Goal: Information Seeking & Learning: Learn about a topic

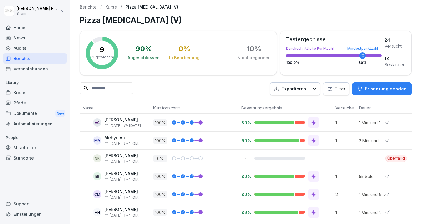
click at [218, 17] on h1 "Pizza [MEDICAL_DATA] (V)" at bounding box center [246, 19] width 332 height 11
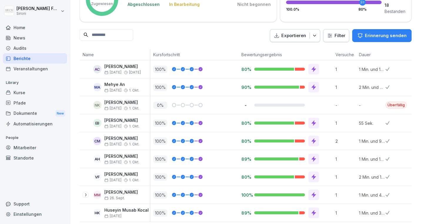
scroll to position [53, 0]
click at [338, 39] on html "[PERSON_NAME] Sironi Home News Audits Berichte Veranstaltungen Library Kurse Pf…" at bounding box center [210, 112] width 421 height 224
click at [336, 38] on html "[PERSON_NAME] Sironi Home News Audits Berichte Veranstaltungen Library Kurse Pf…" at bounding box center [210, 112] width 421 height 224
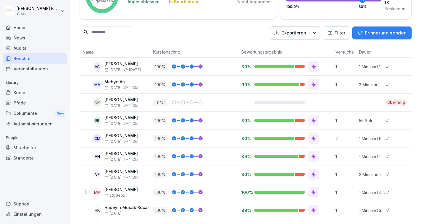
scroll to position [0, 0]
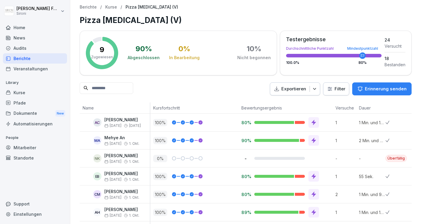
click at [109, 8] on p "Kurse" at bounding box center [111, 7] width 12 height 5
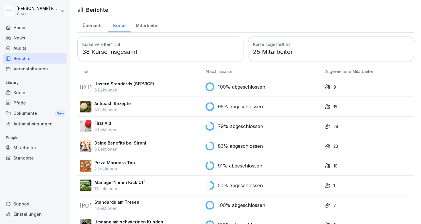
click at [152, 24] on div "Mitarbeiter" at bounding box center [146, 24] width 33 height 15
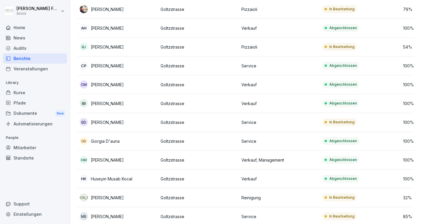
click at [124, 103] on p "[PERSON_NAME]" at bounding box center [107, 103] width 33 height 6
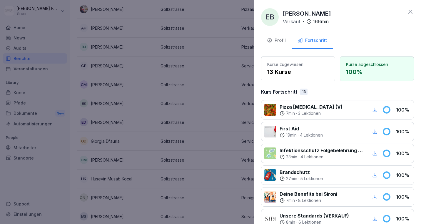
click at [217, 83] on div at bounding box center [210, 112] width 421 height 224
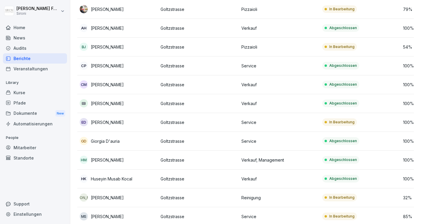
click at [39, 146] on div "Mitarbeiter" at bounding box center [35, 147] width 64 height 10
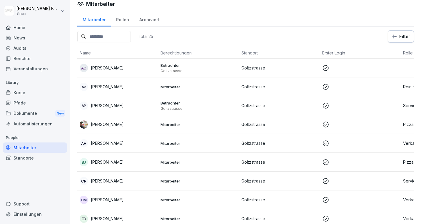
click at [106, 143] on p "[PERSON_NAME]" at bounding box center [107, 143] width 33 height 6
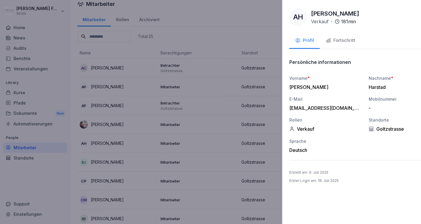
click at [80, 88] on div at bounding box center [210, 112] width 421 height 224
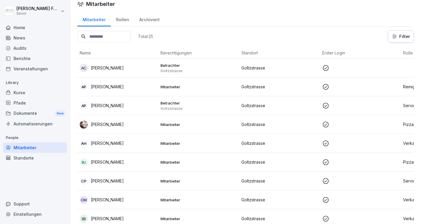
click at [38, 58] on div "Berichte" at bounding box center [35, 58] width 64 height 10
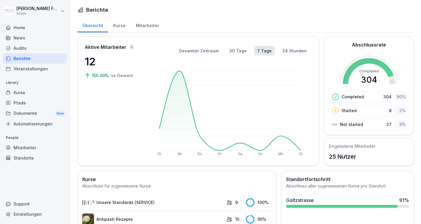
click at [144, 25] on div "Mitarbeiter" at bounding box center [146, 24] width 33 height 15
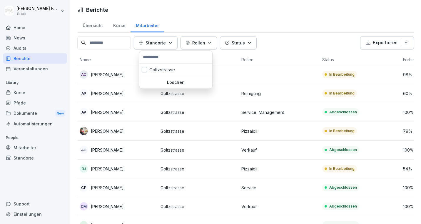
click at [172, 43] on div "Standorte" at bounding box center [156, 43] width 34 height 6
click at [167, 68] on div "Goltzstrasse" at bounding box center [175, 69] width 73 height 12
click at [187, 28] on html "[PERSON_NAME] Sironi Home News Audits Berichte Veranstaltungen Library Kurse Pf…" at bounding box center [210, 112] width 421 height 224
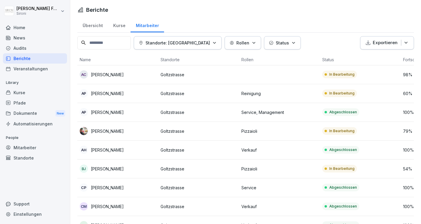
click at [236, 41] on p "Rollen" at bounding box center [242, 43] width 13 height 6
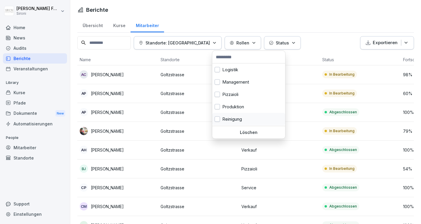
scroll to position [24, 0]
click at [241, 117] on div "Verkauf" at bounding box center [248, 119] width 73 height 12
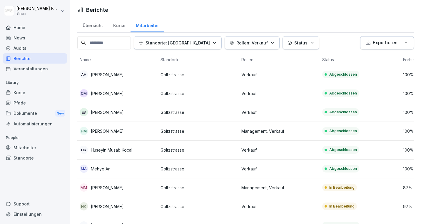
click at [251, 18] on html "[PERSON_NAME] Sironi Home News Audits Berichte Veranstaltungen Library Kurse Pf…" at bounding box center [210, 112] width 421 height 224
click at [291, 39] on button "Status" at bounding box center [300, 42] width 37 height 13
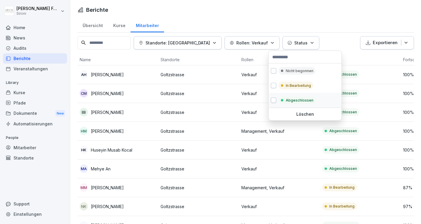
click at [286, 101] on p "Abgeschlossen" at bounding box center [300, 100] width 28 height 5
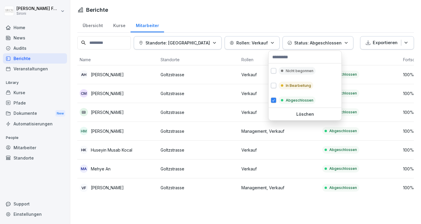
click at [287, 16] on html "[PERSON_NAME] Sironi Home News Audits Berichte Veranstaltungen Library Kurse Pf…" at bounding box center [210, 112] width 421 height 224
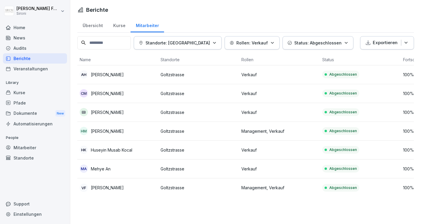
click at [120, 26] on div "Kurse" at bounding box center [119, 24] width 23 height 15
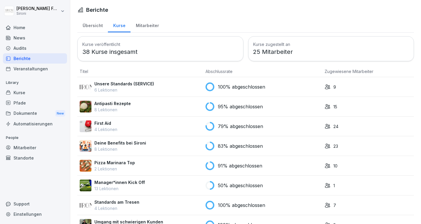
click at [153, 25] on div "Mitarbeiter" at bounding box center [146, 24] width 33 height 15
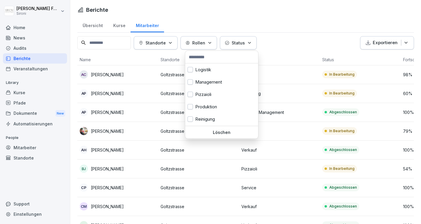
click at [211, 48] on button "Rollen" at bounding box center [198, 42] width 36 height 13
click at [205, 120] on div "Verkauf" at bounding box center [221, 119] width 73 height 12
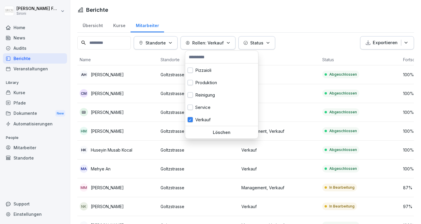
click at [170, 43] on div "Standorte" at bounding box center [156, 43] width 34 height 6
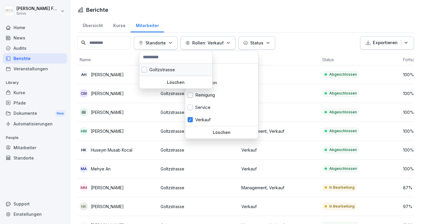
click at [167, 70] on div "Goltzstrasse" at bounding box center [175, 69] width 73 height 12
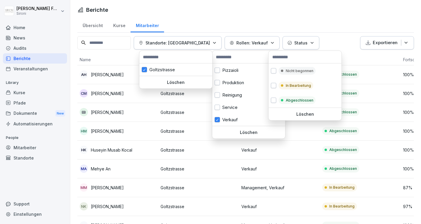
click at [294, 44] on div "Status" at bounding box center [300, 43] width 27 height 6
click at [295, 99] on p "Abgeschlossen" at bounding box center [300, 100] width 28 height 5
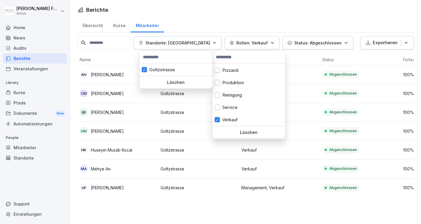
click at [316, 8] on html "[PERSON_NAME] Sironi Home News Audits Berichte Veranstaltungen Library Kurse Pf…" at bounding box center [210, 112] width 421 height 224
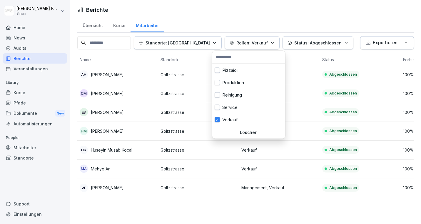
click at [331, 8] on html "[PERSON_NAME] Sironi Home News Audits Berichte Veranstaltungen Library Kurse Pf…" at bounding box center [210, 112] width 421 height 224
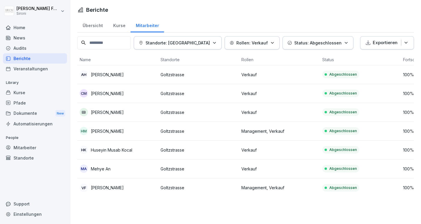
click at [331, 8] on html "[PERSON_NAME] Sironi Home News Audits Berichte Veranstaltungen Library Kurse Pf…" at bounding box center [210, 112] width 421 height 224
click at [136, 92] on div "CM [PERSON_NAME]" at bounding box center [118, 93] width 76 height 8
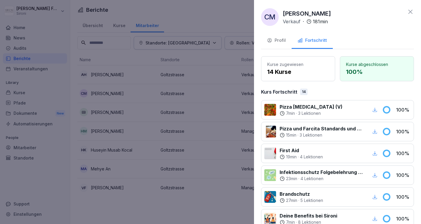
click at [411, 13] on icon at bounding box center [410, 11] width 7 height 7
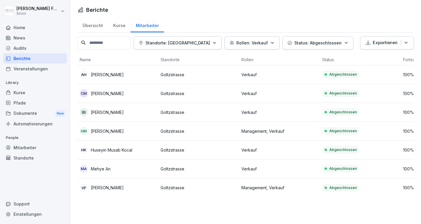
click at [38, 115] on div "Dokumente New" at bounding box center [35, 113] width 64 height 11
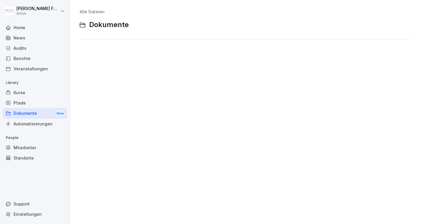
click at [31, 149] on div "Mitarbeiter" at bounding box center [35, 147] width 64 height 10
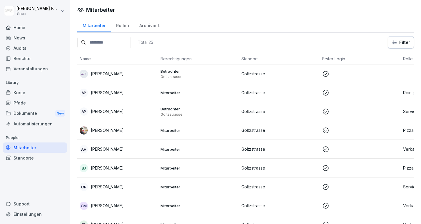
click at [29, 71] on div "Veranstaltungen" at bounding box center [35, 68] width 64 height 10
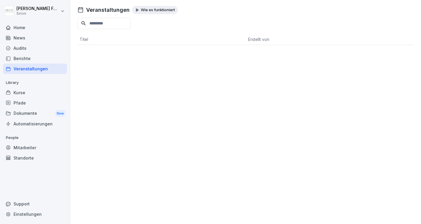
click at [31, 57] on div "Berichte" at bounding box center [35, 58] width 64 height 10
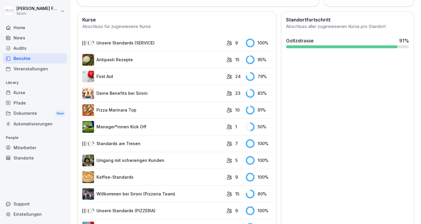
scroll to position [162, 0]
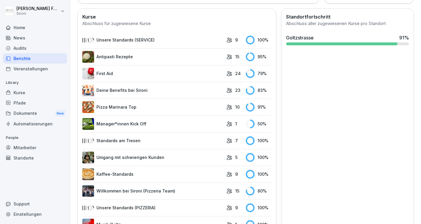
click at [160, 124] on link "Manager*innen Kick Off" at bounding box center [152, 124] width 141 height 12
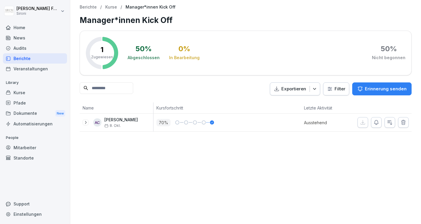
click at [90, 6] on p "Berichte" at bounding box center [88, 7] width 17 height 5
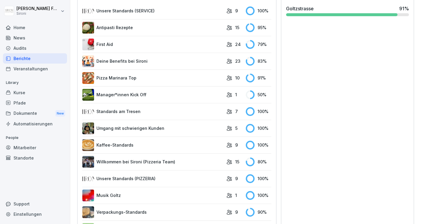
scroll to position [192, 0]
